Goal: Find specific page/section: Find specific page/section

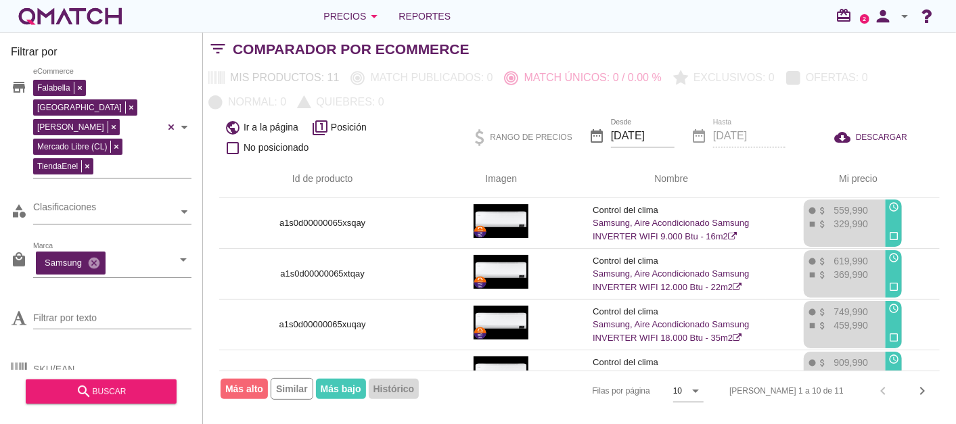
scroll to position [150, 0]
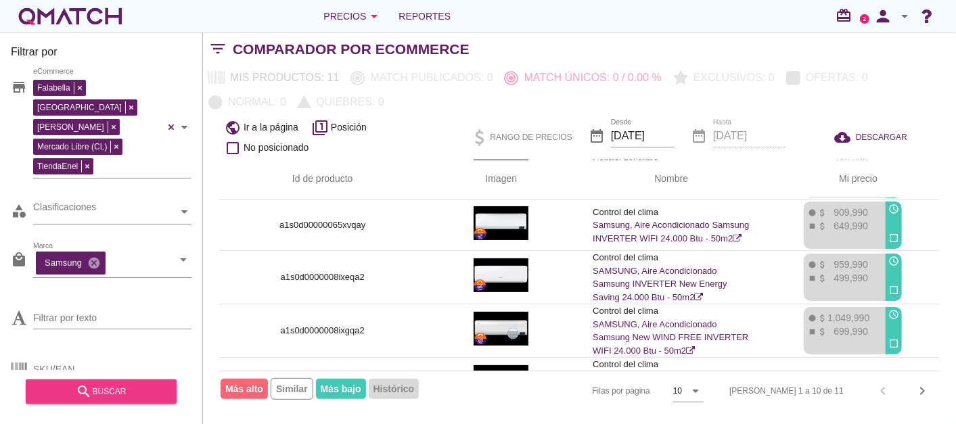
click at [141, 384] on div "search buscar" at bounding box center [101, 392] width 129 height 16
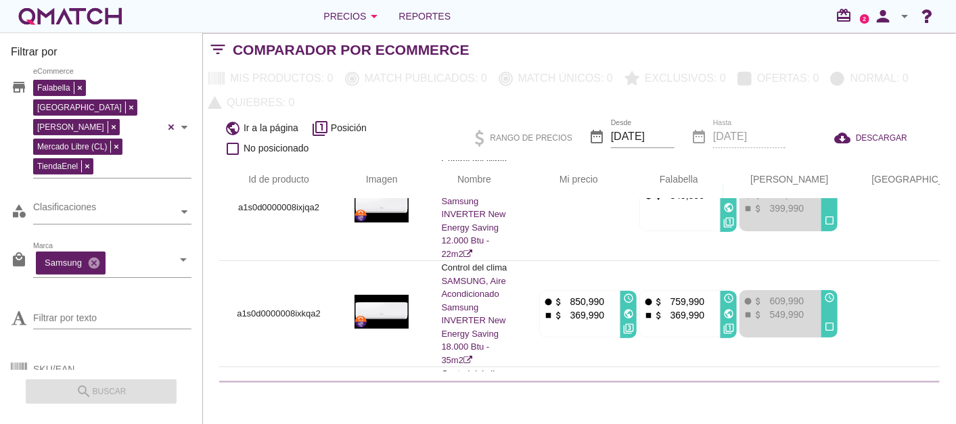
scroll to position [0, 0]
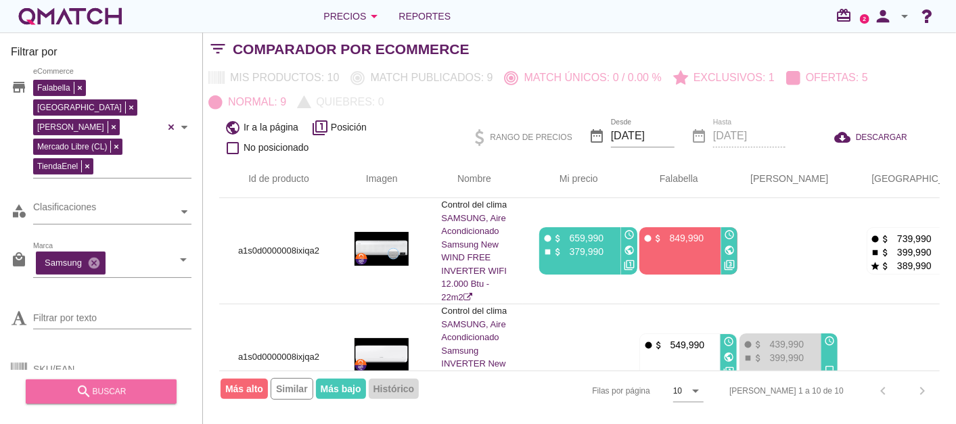
click at [102, 389] on div "search buscar" at bounding box center [101, 392] width 129 height 16
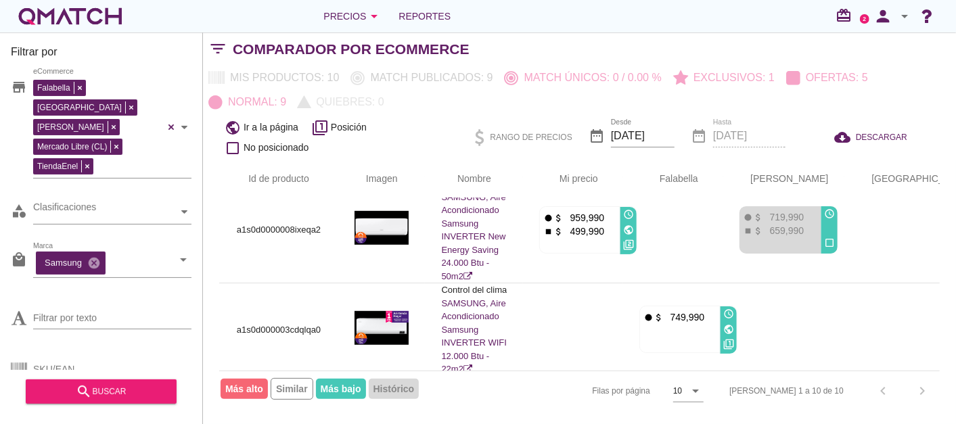
scroll to position [701, 0]
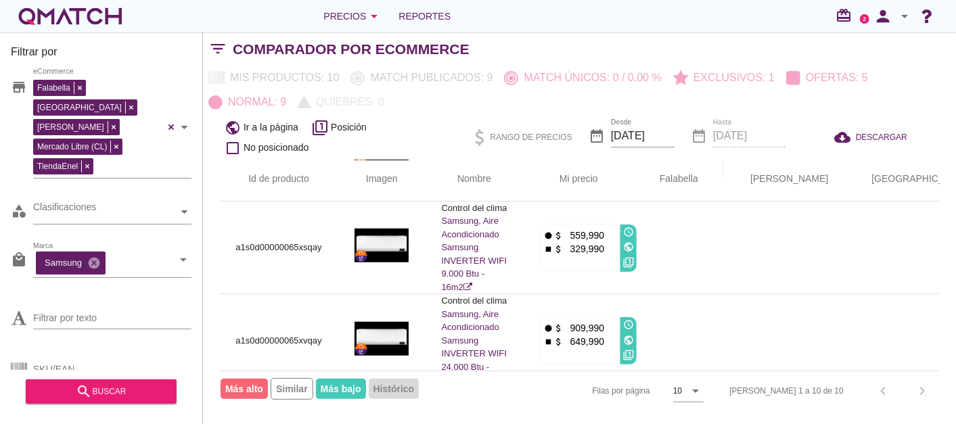
click at [922, 392] on div "[PERSON_NAME] 1 a 10 de 10 chevron_left chevron_right" at bounding box center [826, 391] width 227 height 32
click at [97, 256] on icon "cancel" at bounding box center [94, 263] width 14 height 14
click at [98, 252] on input "Marca" at bounding box center [102, 263] width 139 height 22
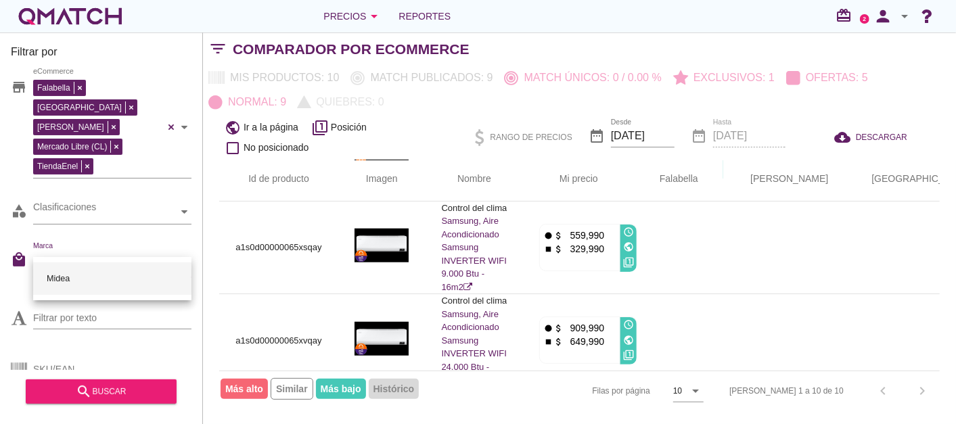
type input "Midea"
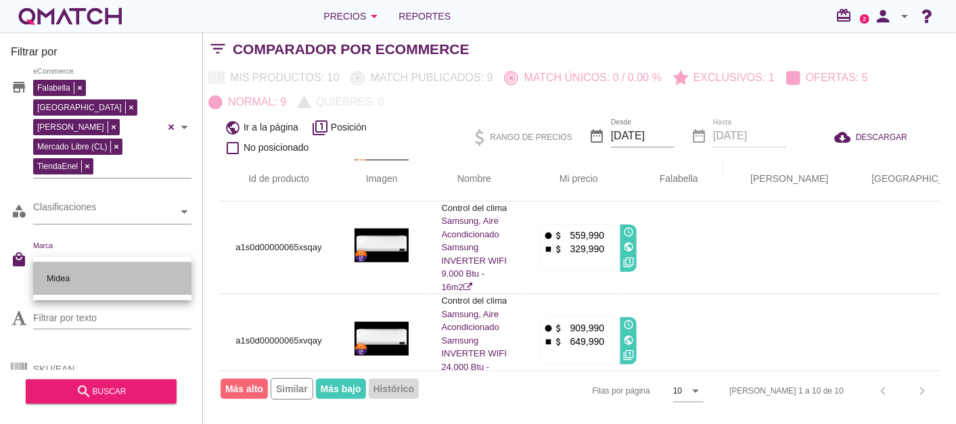
click at [47, 277] on div "Midea" at bounding box center [112, 279] width 137 height 32
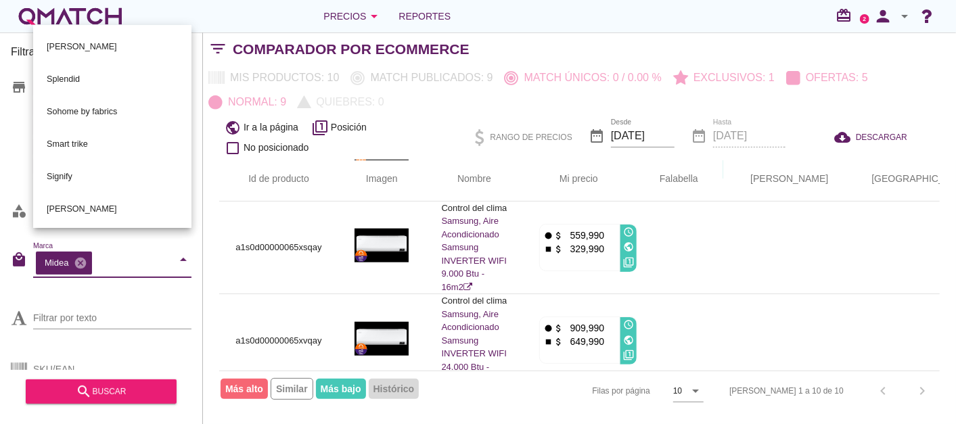
click at [0, 257] on html "5 10 15 20 25 50 [DATE] 2:35:48 am [DATE] 2:35:48 am [DATE] 2:35:48 am [DATE] 4…" at bounding box center [478, 212] width 956 height 424
click at [16, 291] on div "Filtrar por texto" at bounding box center [101, 316] width 181 height 51
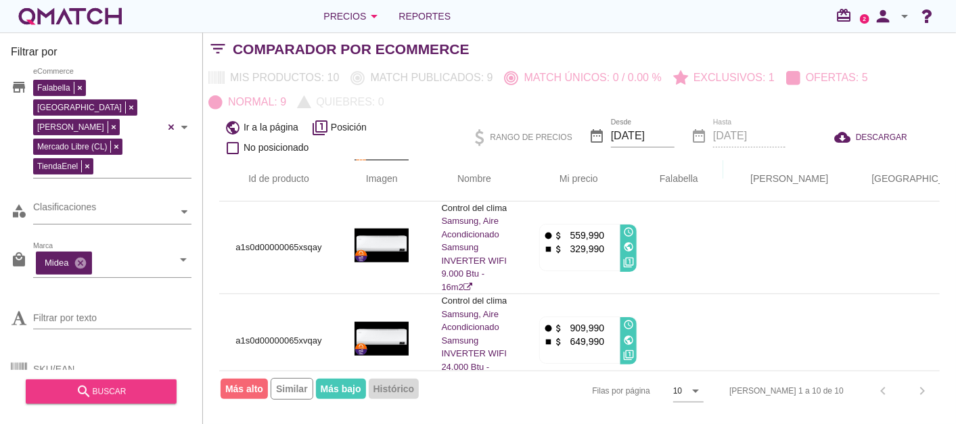
click at [89, 388] on icon "search" at bounding box center [84, 392] width 16 height 16
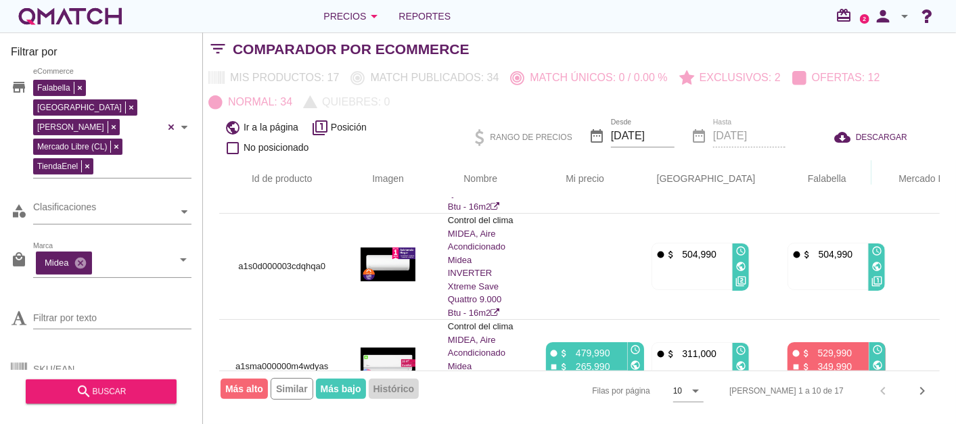
scroll to position [0, 0]
